Goal: Check status: Check status

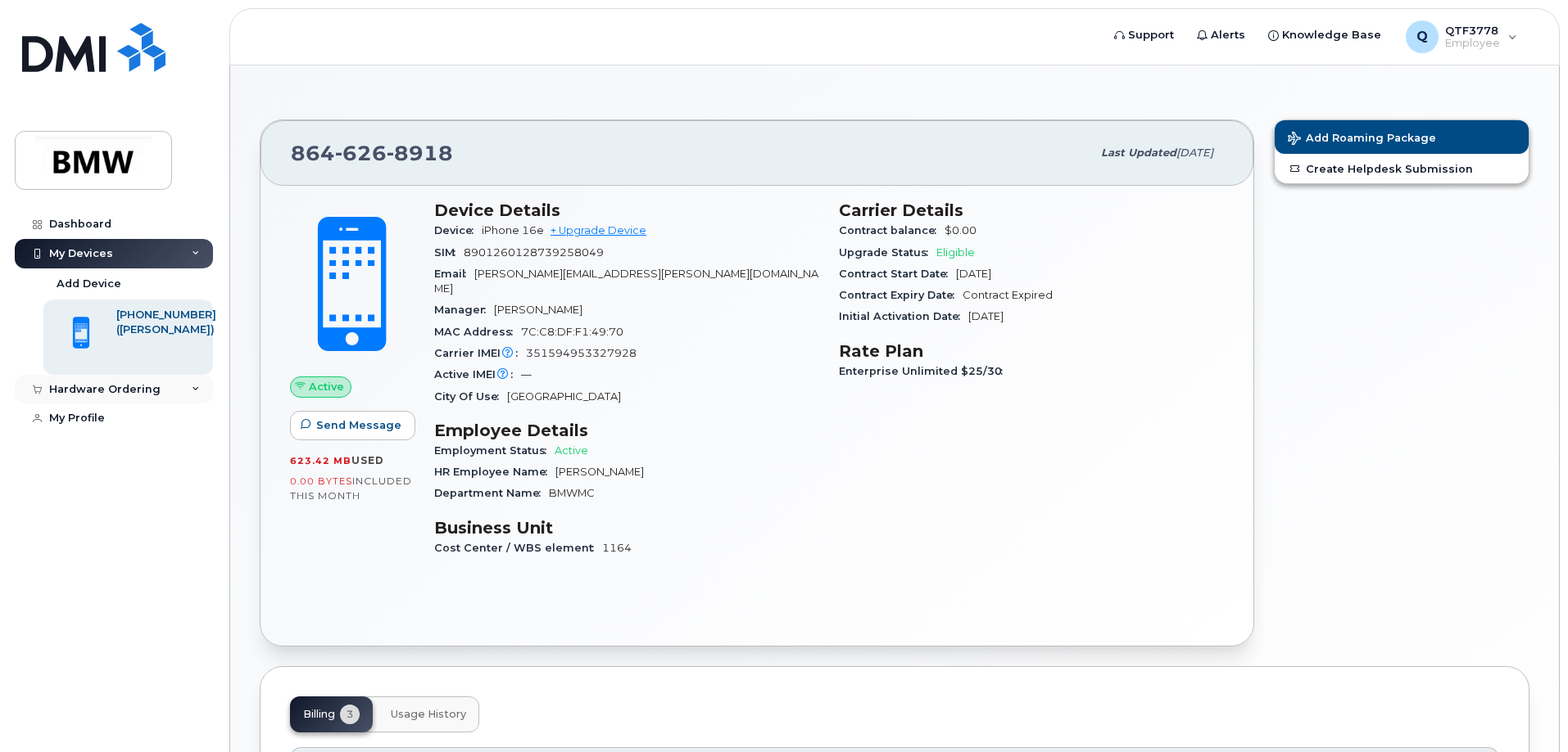
click at [122, 394] on div "Hardware Ordering" at bounding box center [105, 389] width 111 height 13
click at [107, 424] on div "My Orders" at bounding box center [86, 419] width 59 height 15
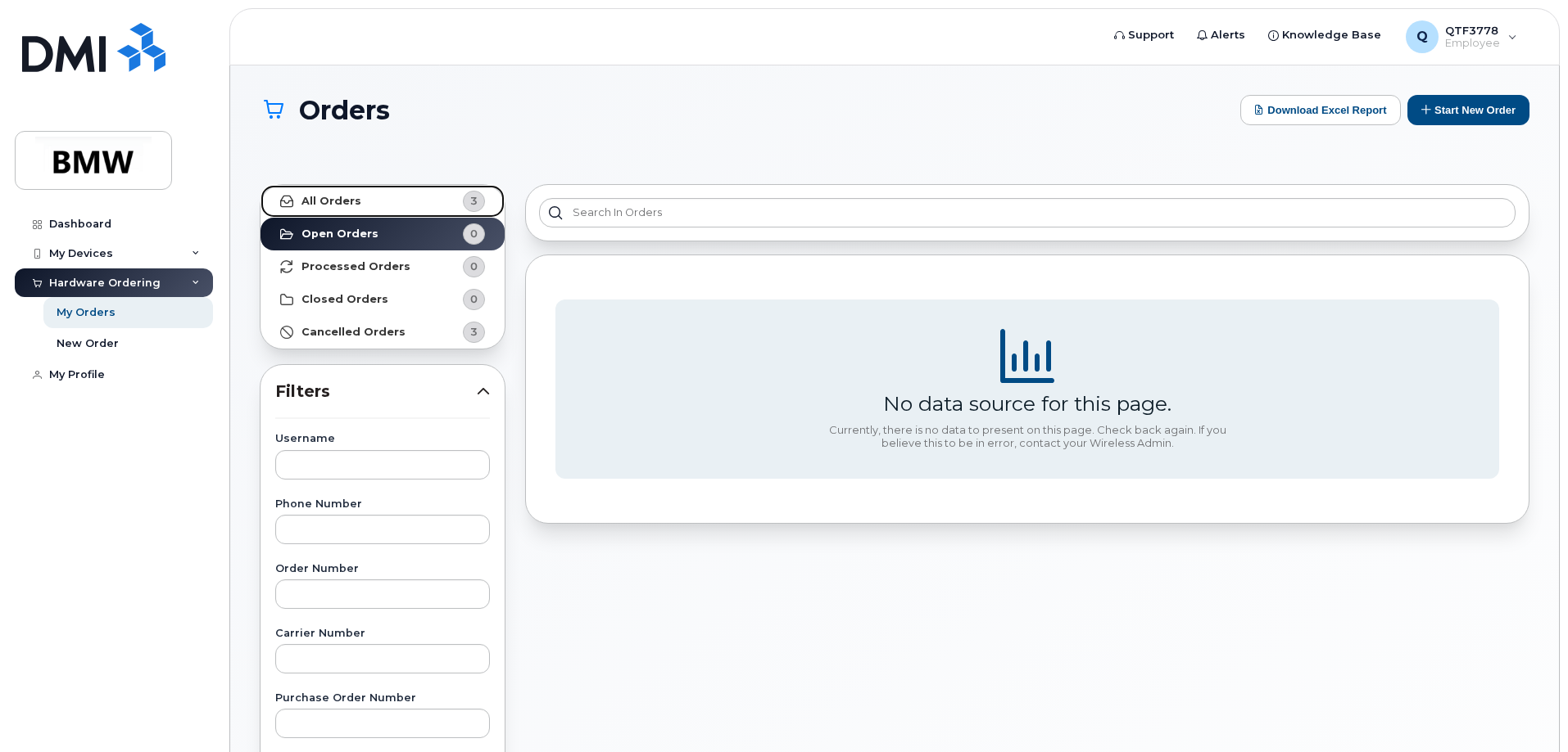
click at [457, 203] on span "3" at bounding box center [460, 201] width 50 height 21
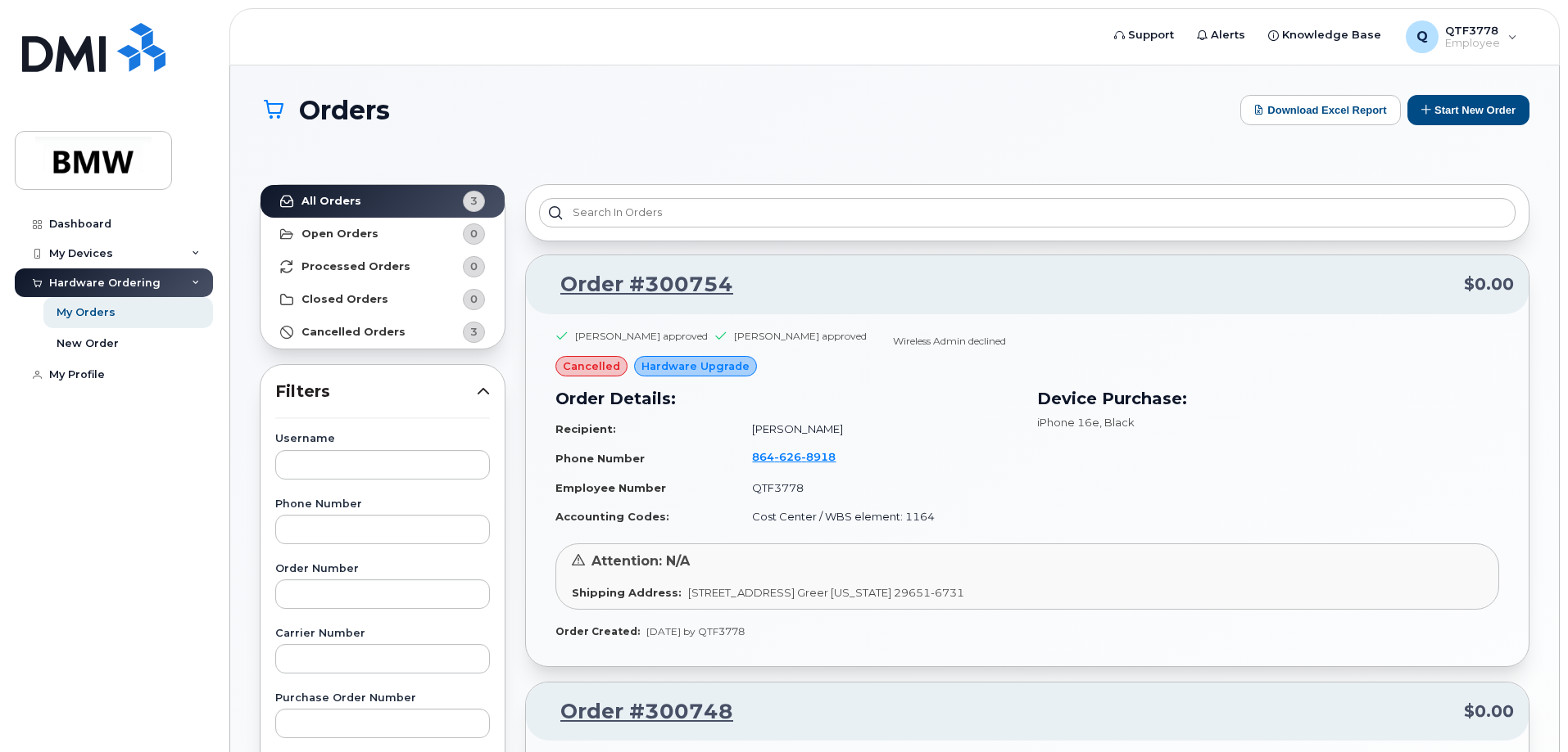
click at [580, 371] on span "cancelled" at bounding box center [591, 366] width 57 height 16
click at [93, 221] on div "Dashboard" at bounding box center [81, 224] width 63 height 13
